Goal: Navigation & Orientation: Find specific page/section

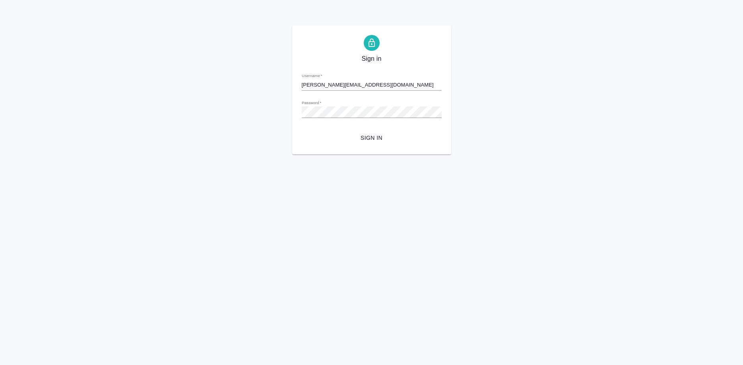
type input "s.shirina@awatera.com"
click at [378, 142] on span "Sign in" at bounding box center [371, 138] width 127 height 10
click at [369, 142] on span "Sign in" at bounding box center [371, 138] width 127 height 10
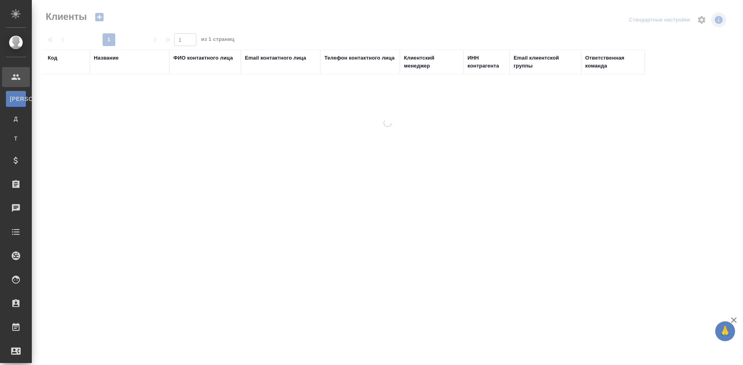
select select "RU"
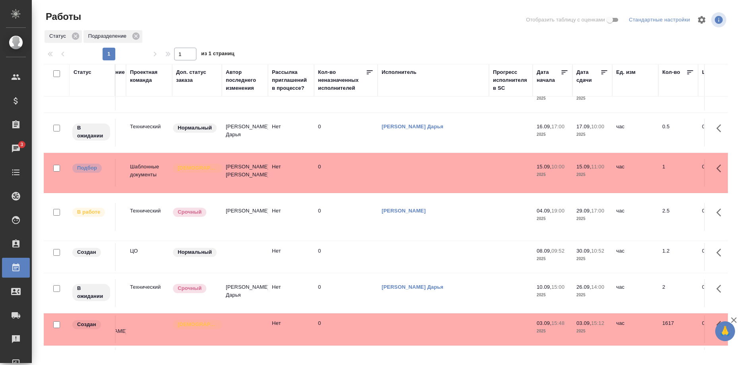
scroll to position [0, 312]
